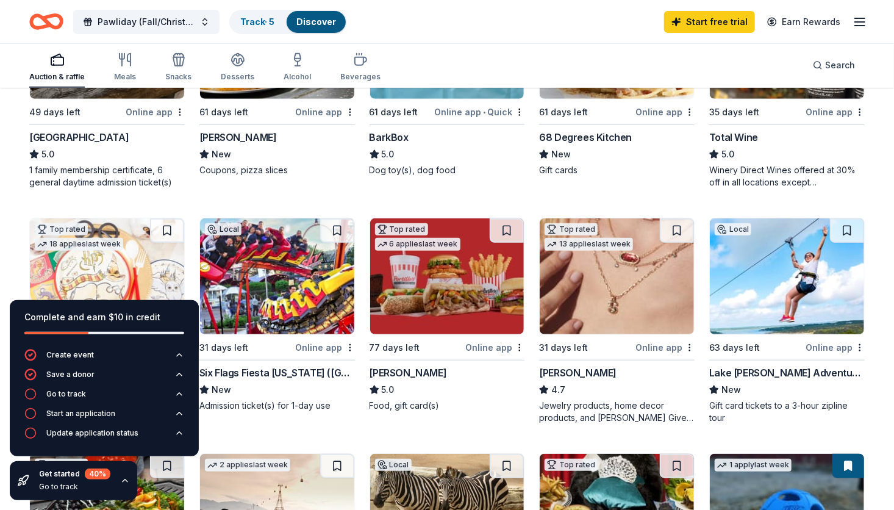
scroll to position [232, 0]
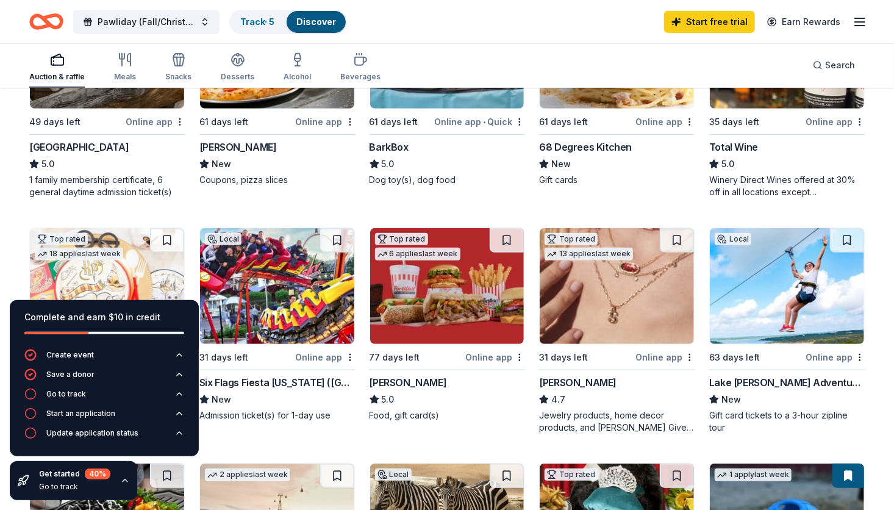
click at [665, 355] on div "Online app" at bounding box center [664, 356] width 59 height 15
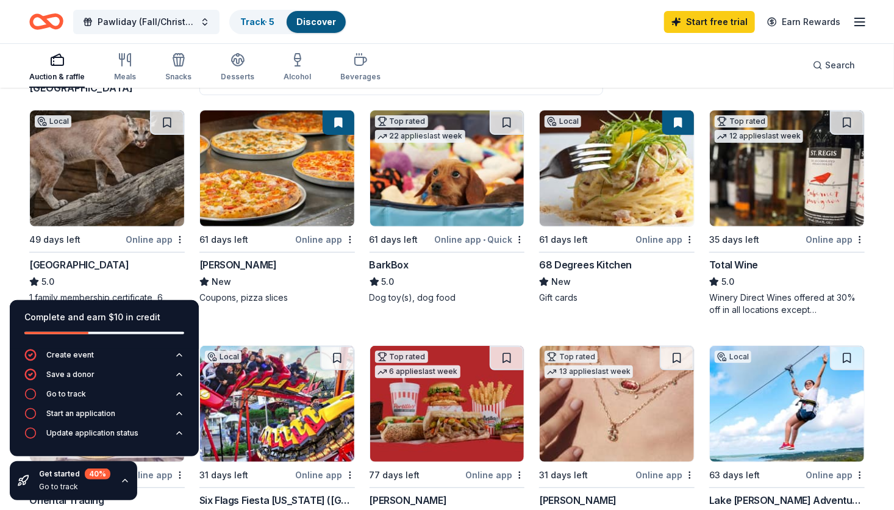
scroll to position [123, 0]
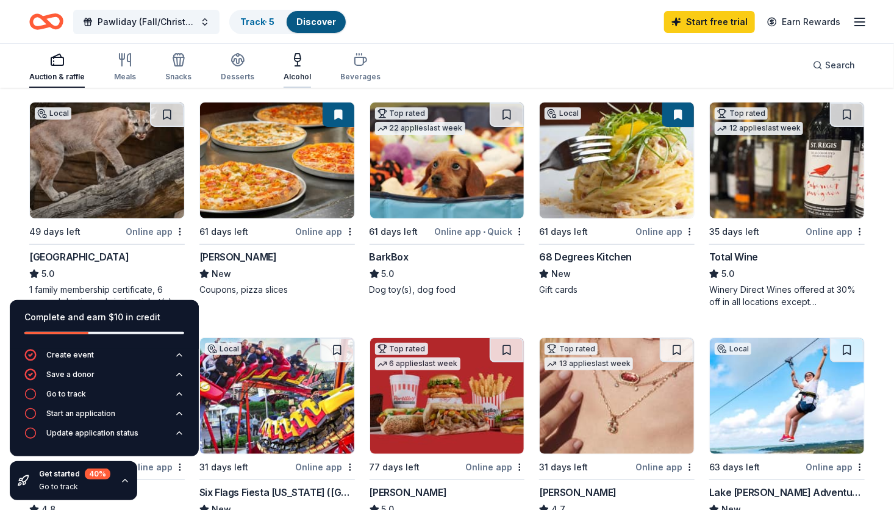
click at [290, 62] on icon "button" at bounding box center [297, 59] width 15 height 15
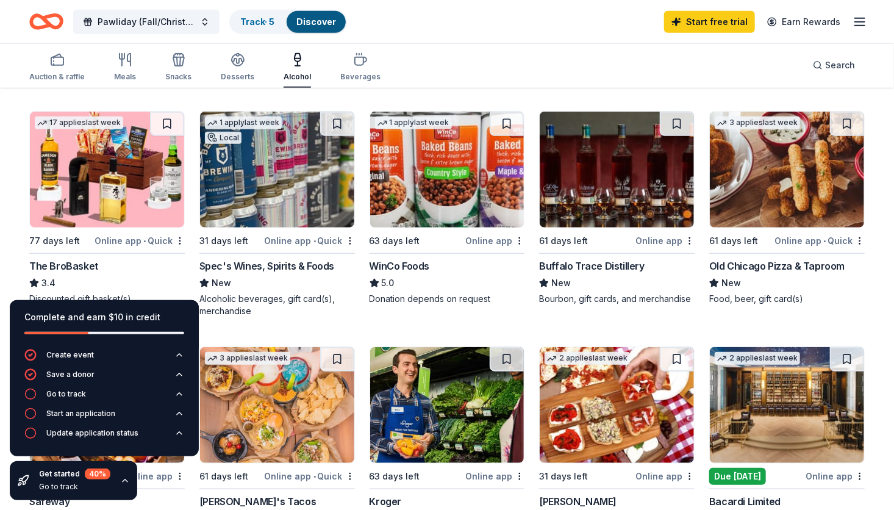
scroll to position [348, 0]
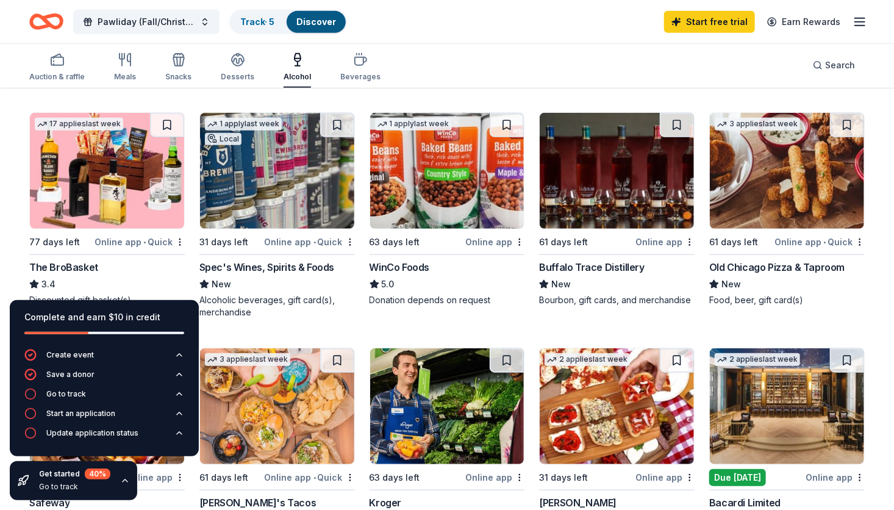
click at [659, 239] on div "Online app" at bounding box center [664, 241] width 59 height 15
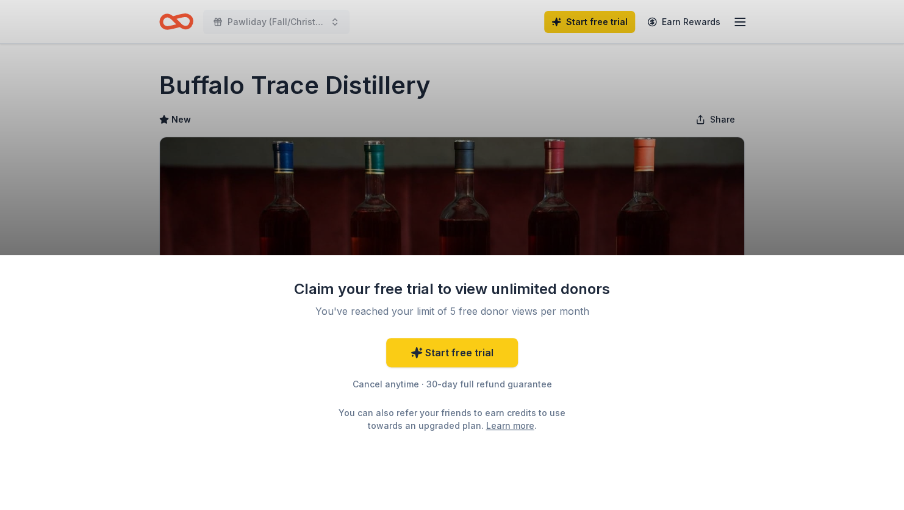
click at [495, 424] on link "Learn more" at bounding box center [510, 425] width 48 height 13
click at [463, 357] on link "Start free trial" at bounding box center [452, 352] width 132 height 29
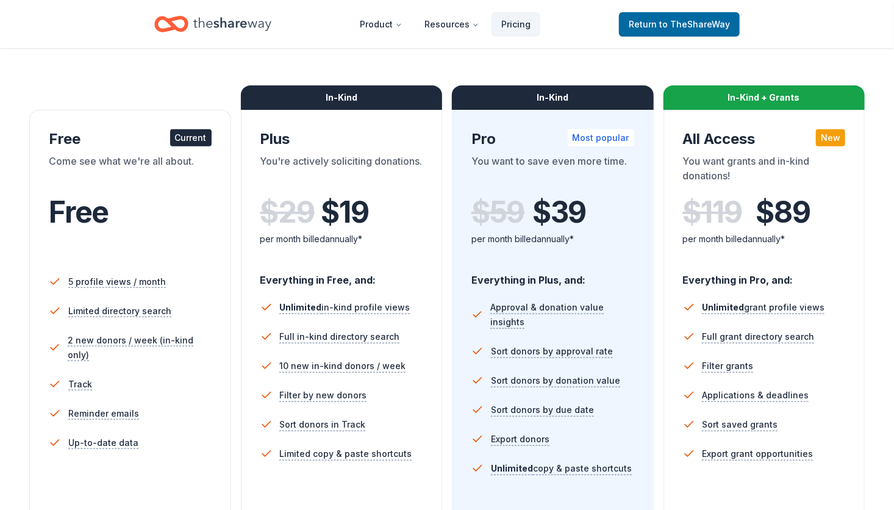
scroll to position [157, 0]
